Goal: Information Seeking & Learning: Learn about a topic

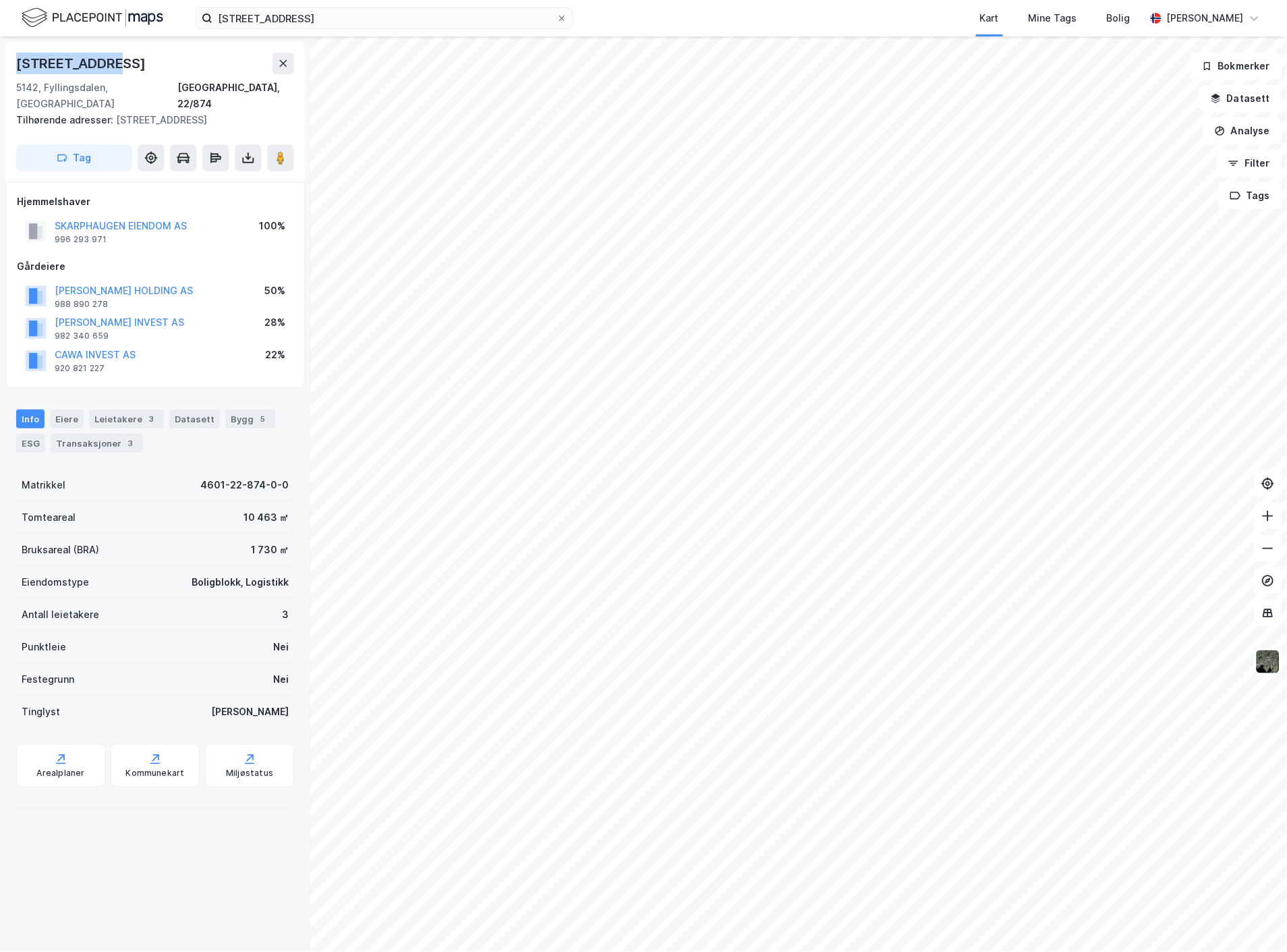
click at [85, 65] on div "[STREET_ADDRESS]" at bounding box center [82, 63] width 132 height 21
drag, startPoint x: 21, startPoint y: 63, endPoint x: 128, endPoint y: 60, distance: 107.0
click at [128, 60] on div "[STREET_ADDRESS]" at bounding box center [155, 63] width 278 height 21
click at [66, 60] on div "[STREET_ADDRESS]" at bounding box center [82, 63] width 132 height 21
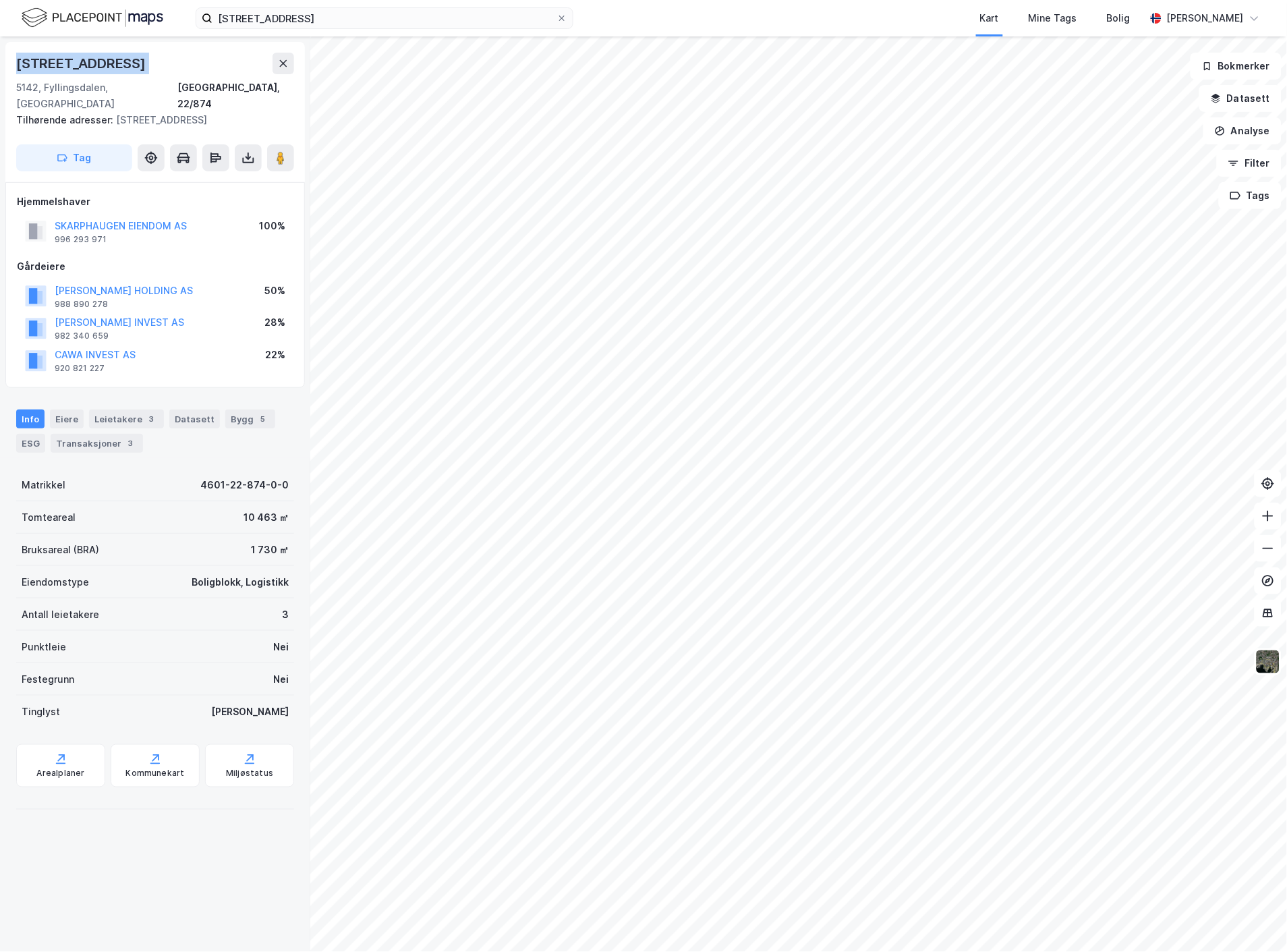
click at [66, 60] on div "[STREET_ADDRESS]" at bounding box center [82, 63] width 132 height 21
drag, startPoint x: 197, startPoint y: 208, endPoint x: 53, endPoint y: 210, distance: 144.0
click at [53, 215] on div "SKARPHAUGEN EIENDOM AS 996 293 971 100%" at bounding box center [155, 231] width 277 height 32
copy button "SKARPHAUGEN EIENDOM AS"
